Goal: Transaction & Acquisition: Register for event/course

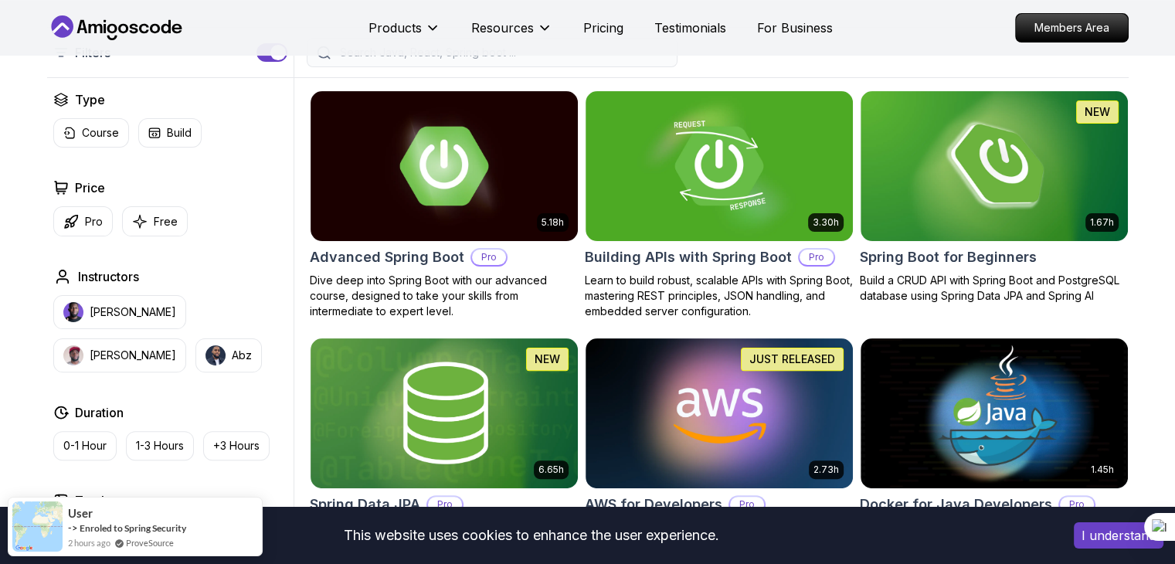
scroll to position [386, 0]
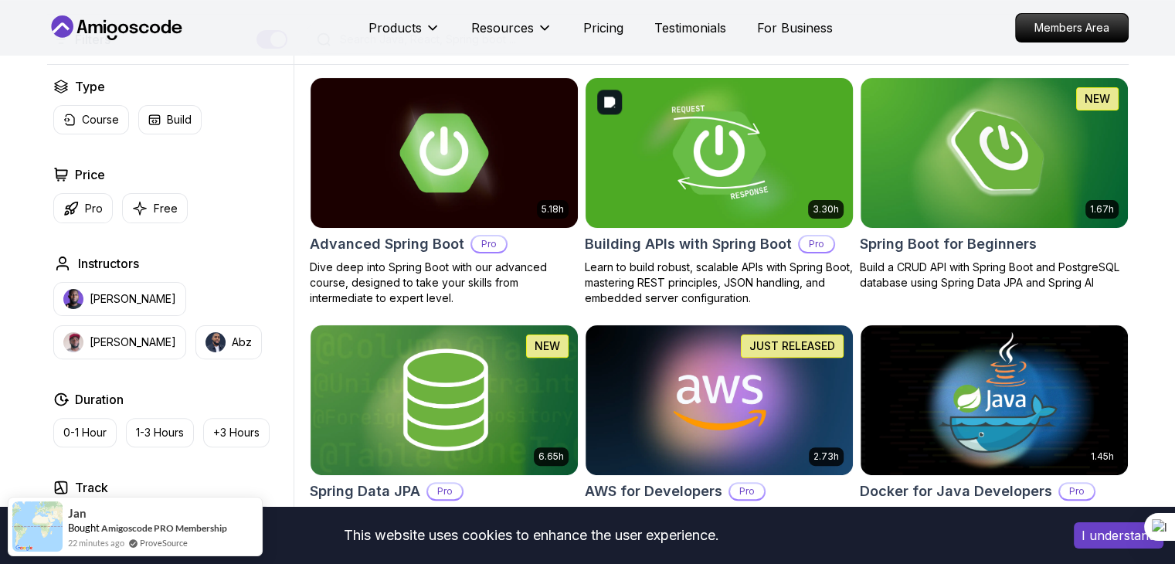
click at [988, 158] on img at bounding box center [993, 152] width 280 height 157
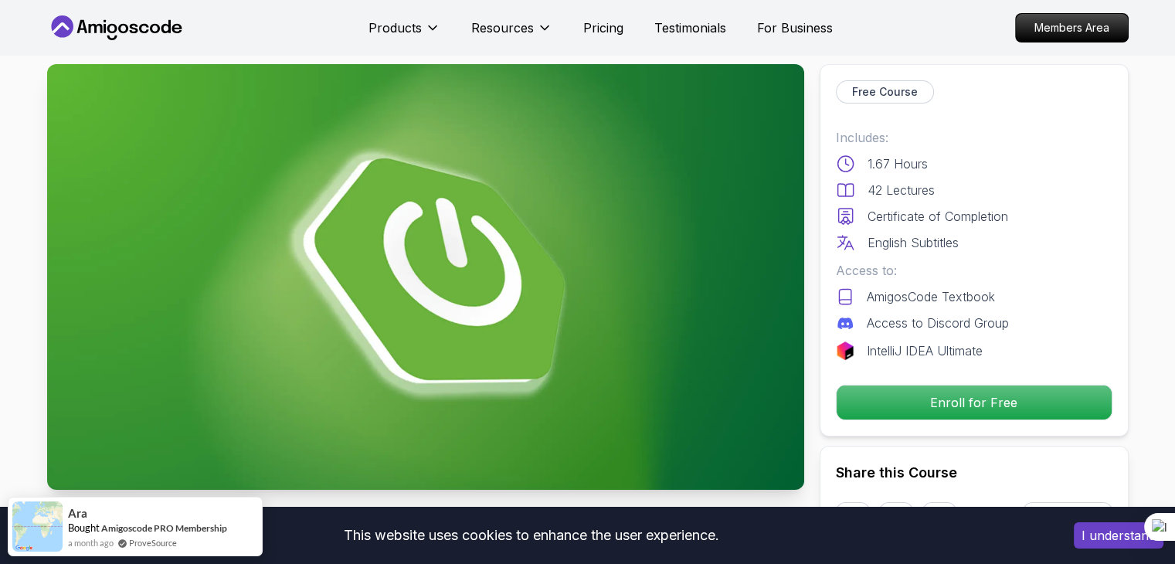
scroll to position [154, 0]
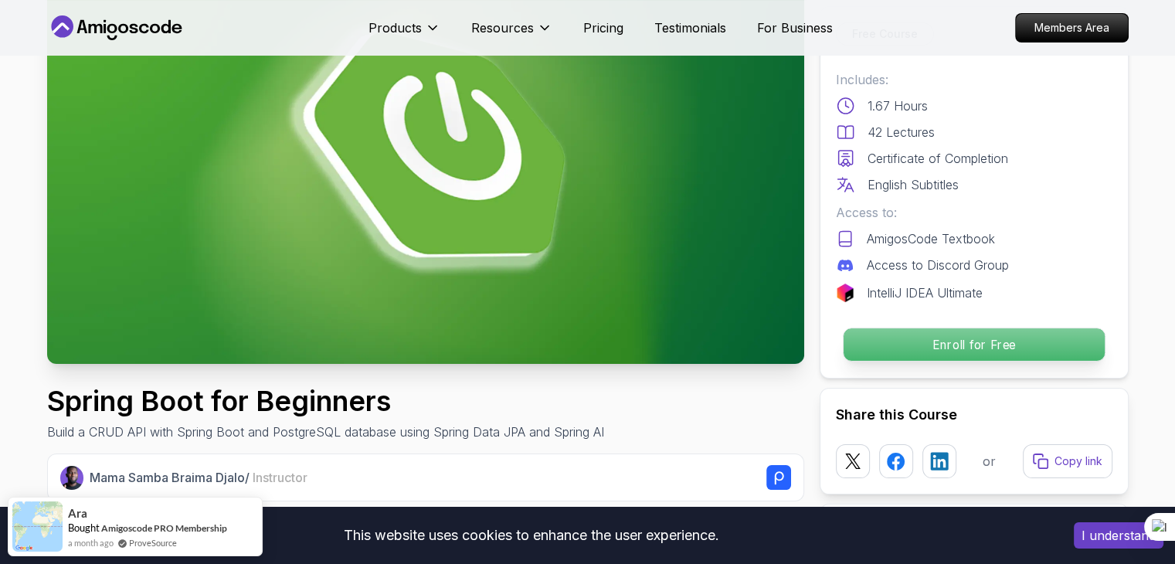
click at [969, 351] on p "Enroll for Free" at bounding box center [972, 344] width 261 height 32
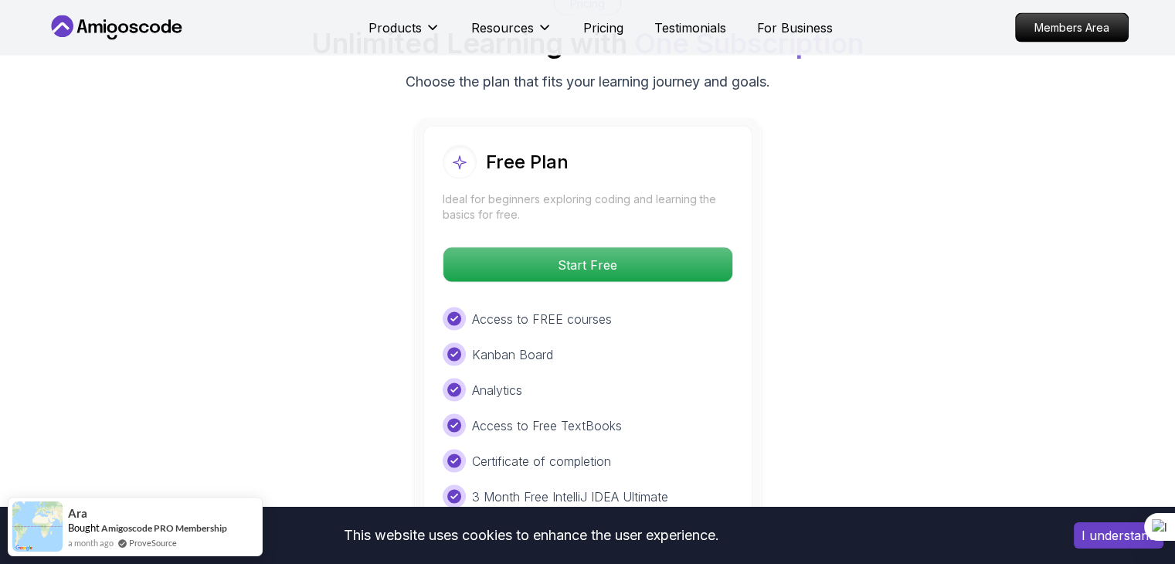
scroll to position [3181, 0]
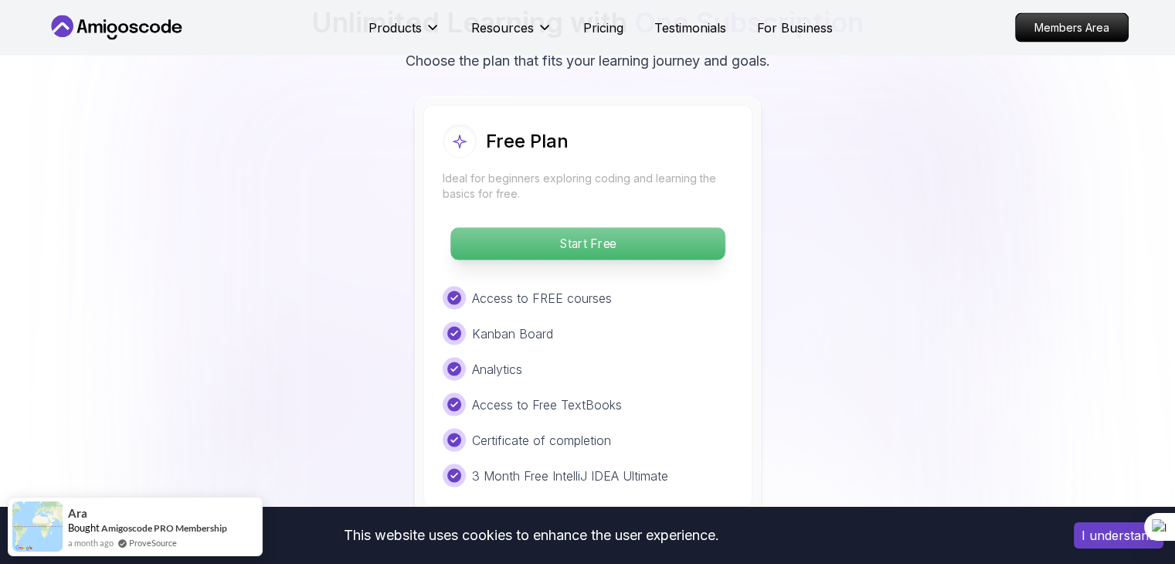
click at [572, 228] on p "Start Free" at bounding box center [587, 244] width 274 height 32
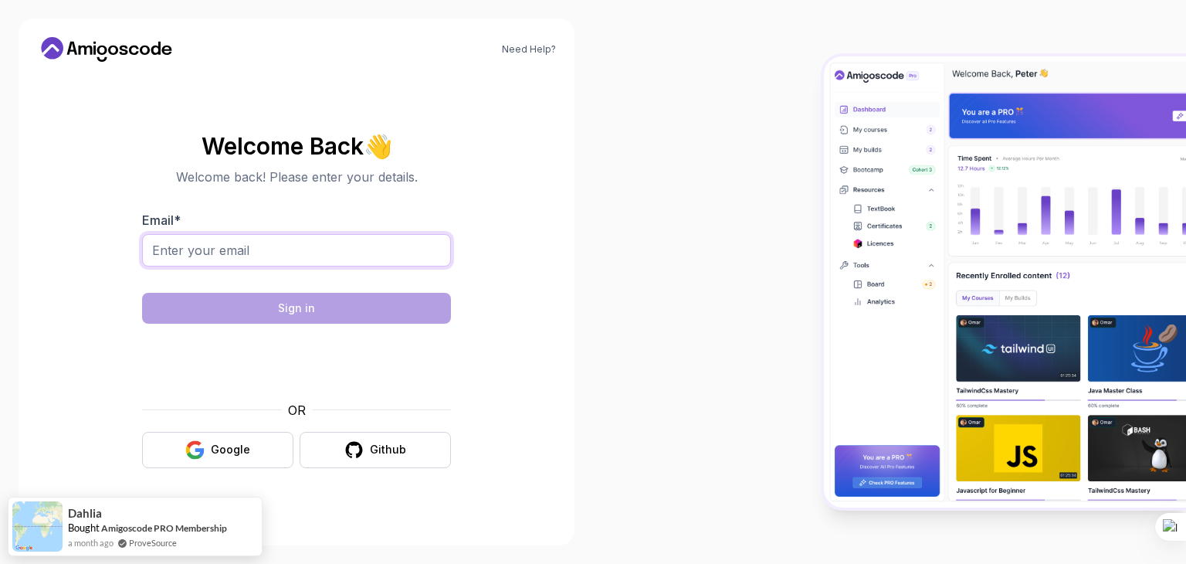
click at [176, 249] on input "Email *" at bounding box center [296, 250] width 309 height 32
type input "[EMAIL_ADDRESS][DOMAIN_NAME]"
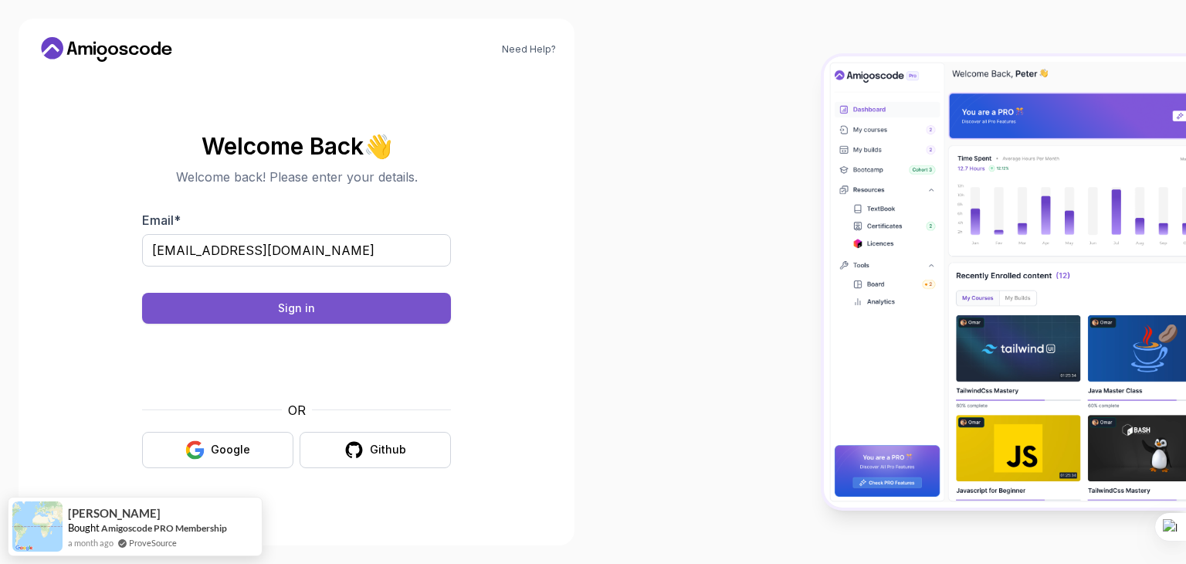
click at [293, 310] on div "Sign in" at bounding box center [296, 307] width 37 height 15
